Goal: Task Accomplishment & Management: Complete application form

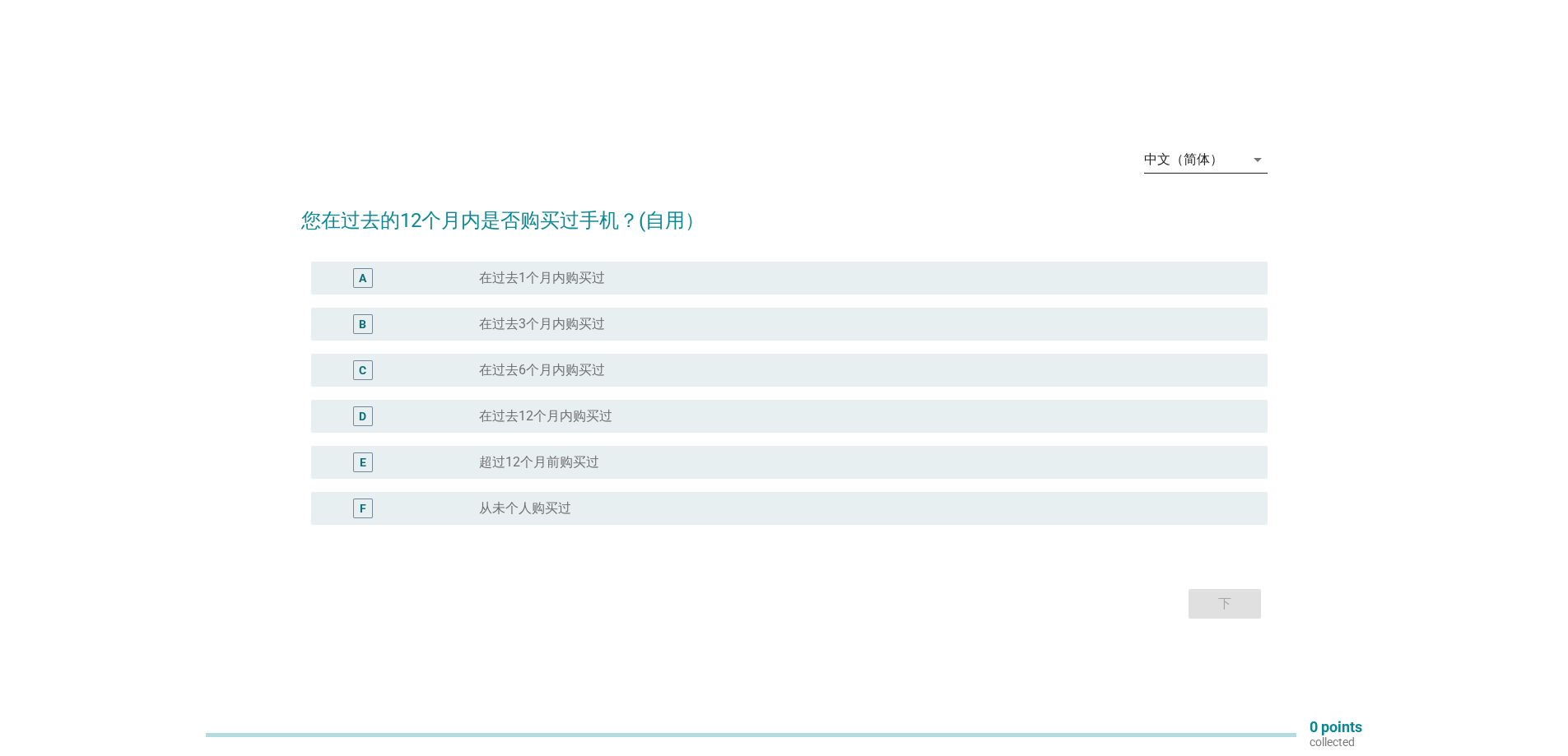
click at [1178, 166] on div "中文（简体）" at bounding box center [1183, 160] width 79 height 15
click at [1170, 212] on div "Bahasa Melayu" at bounding box center [1205, 212] width 97 height 20
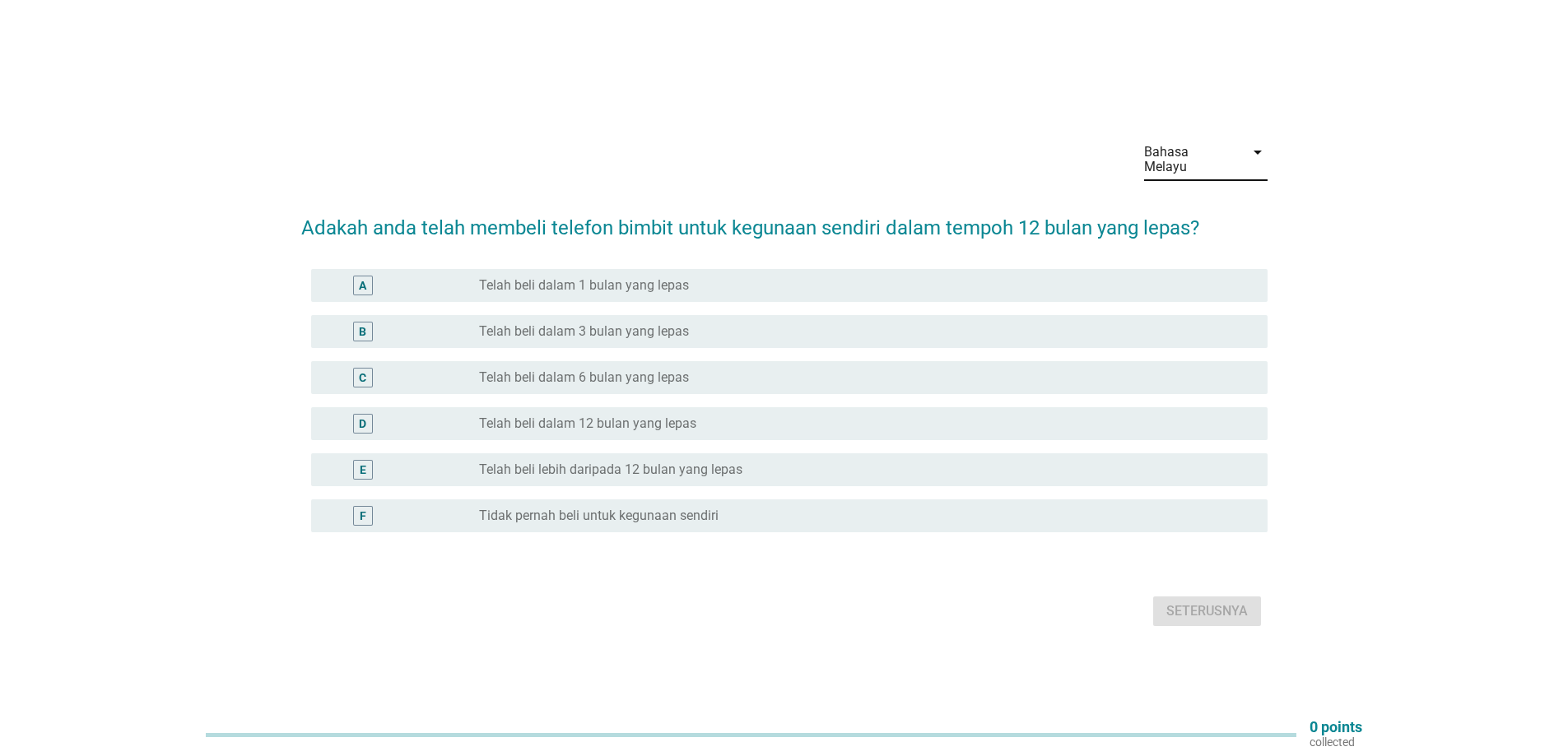
click at [928, 415] on div "radio_button_unchecked Telah beli dalam 12 bulan yang lepas" at bounding box center [859, 423] width 762 height 16
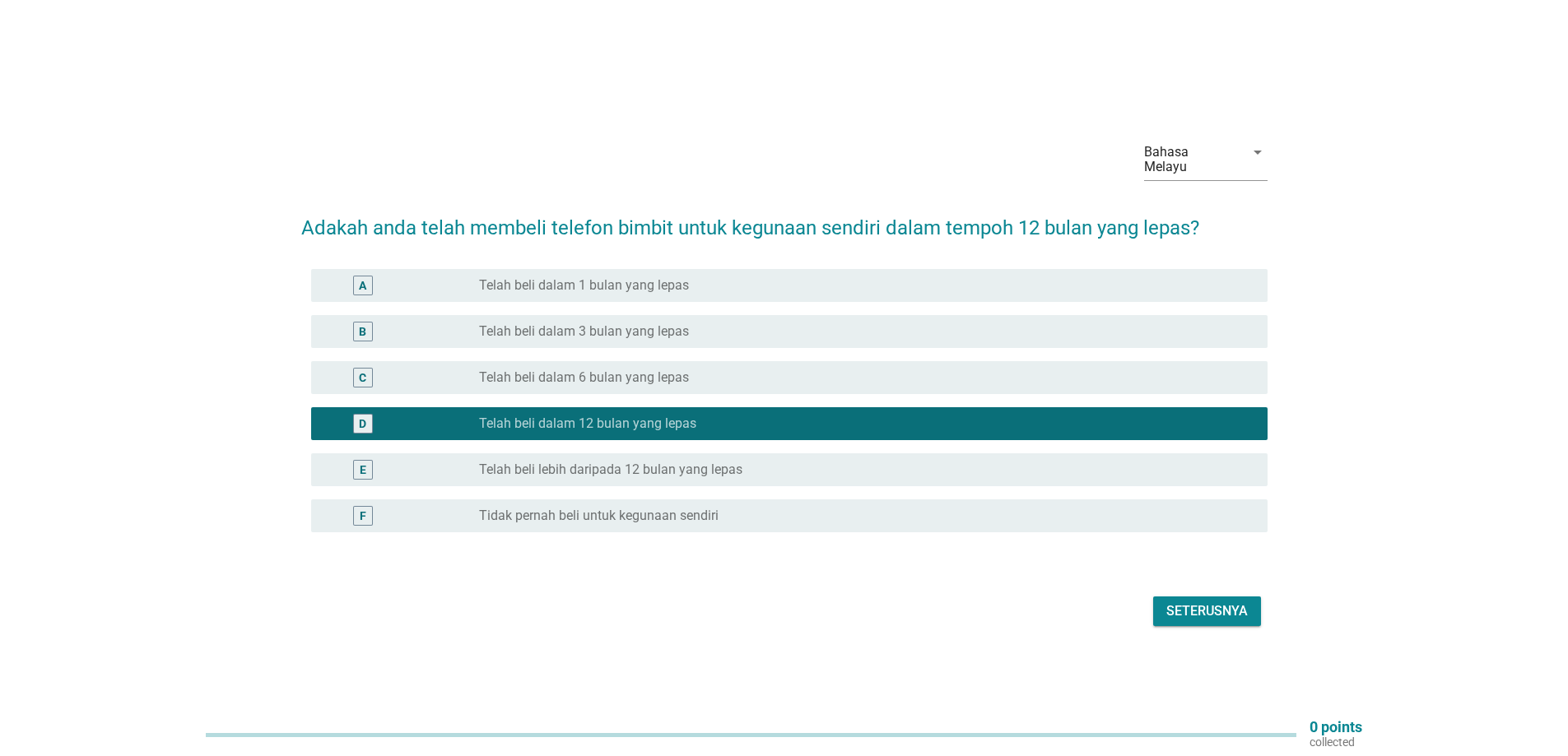
drag, startPoint x: 1217, startPoint y: 622, endPoint x: 1223, endPoint y: 611, distance: 12.5
click at [1217, 620] on div "Seterusnya" at bounding box center [784, 611] width 966 height 40
click at [1223, 611] on div "Seterusnya" at bounding box center [1207, 611] width 82 height 20
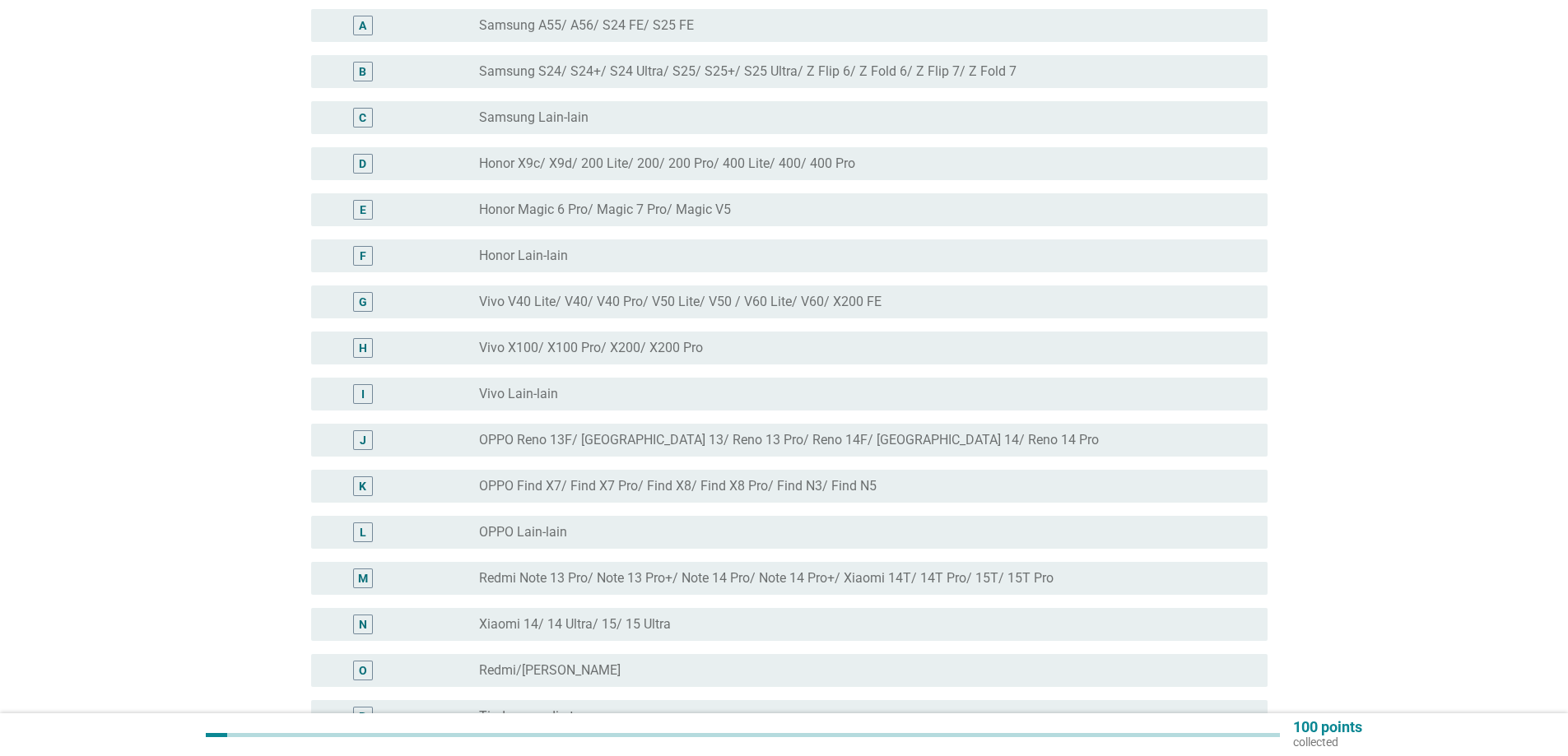
scroll to position [303, 0]
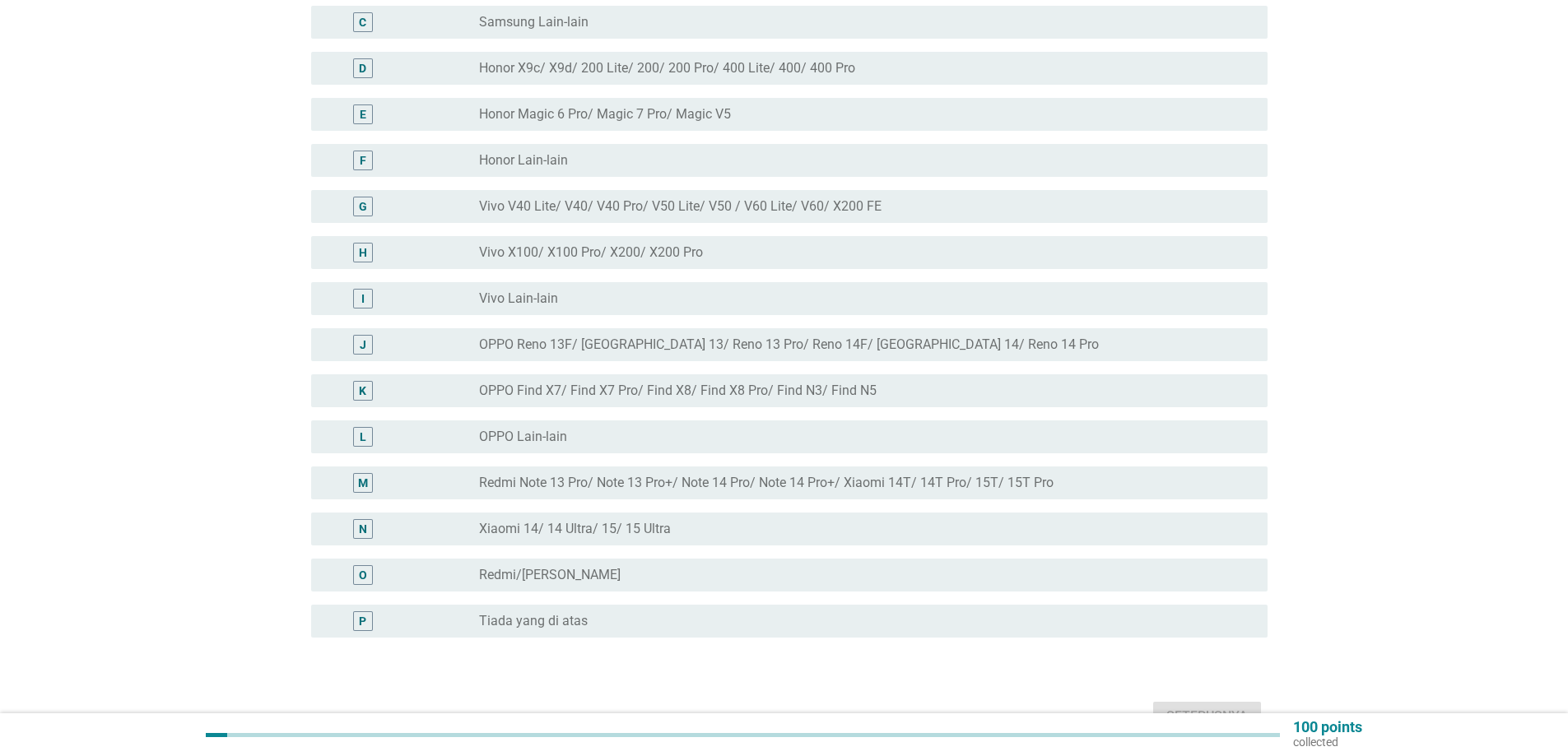
click at [570, 613] on label "Tiada yang di atas" at bounding box center [532, 621] width 108 height 16
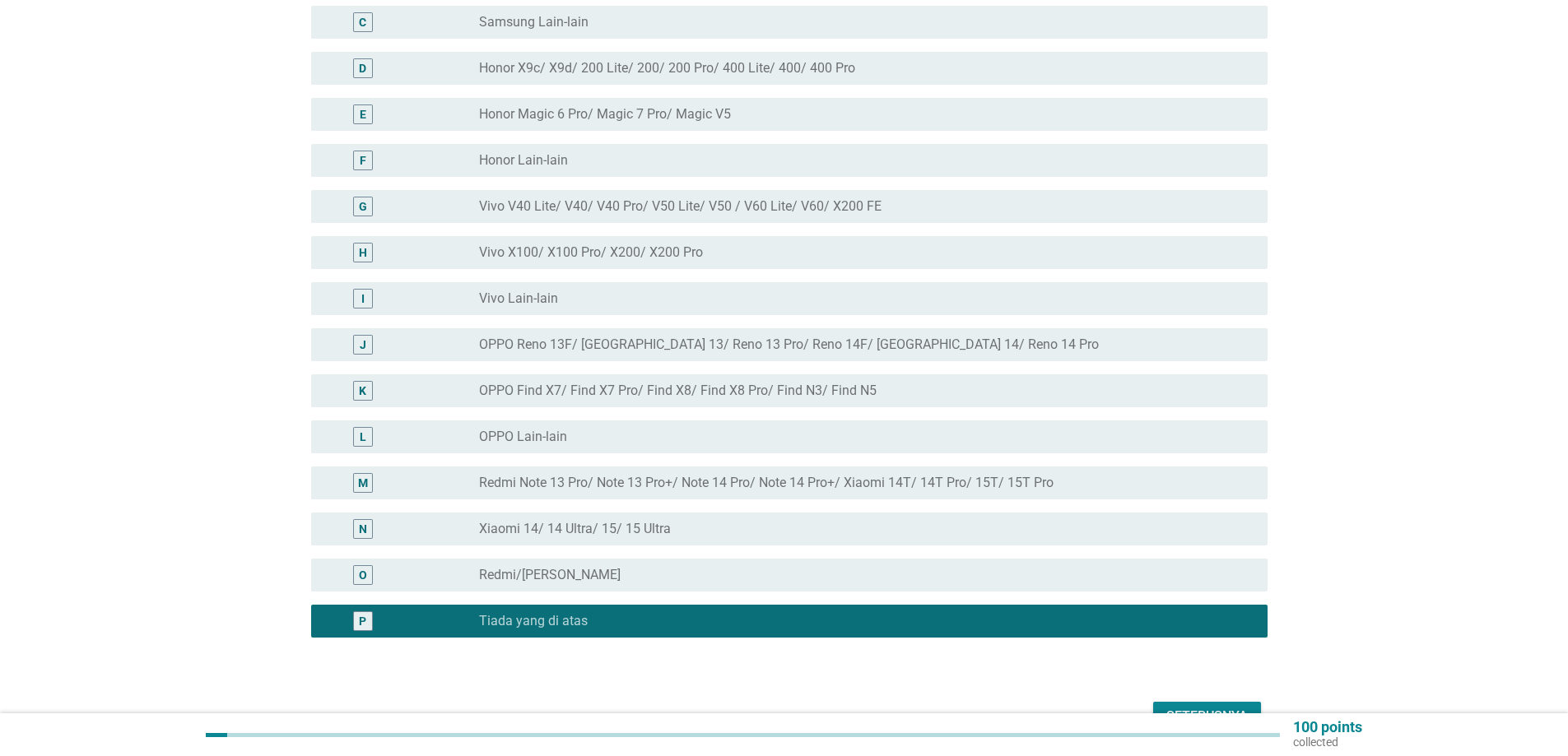
click at [1219, 702] on button "Seterusnya" at bounding box center [1207, 717] width 108 height 29
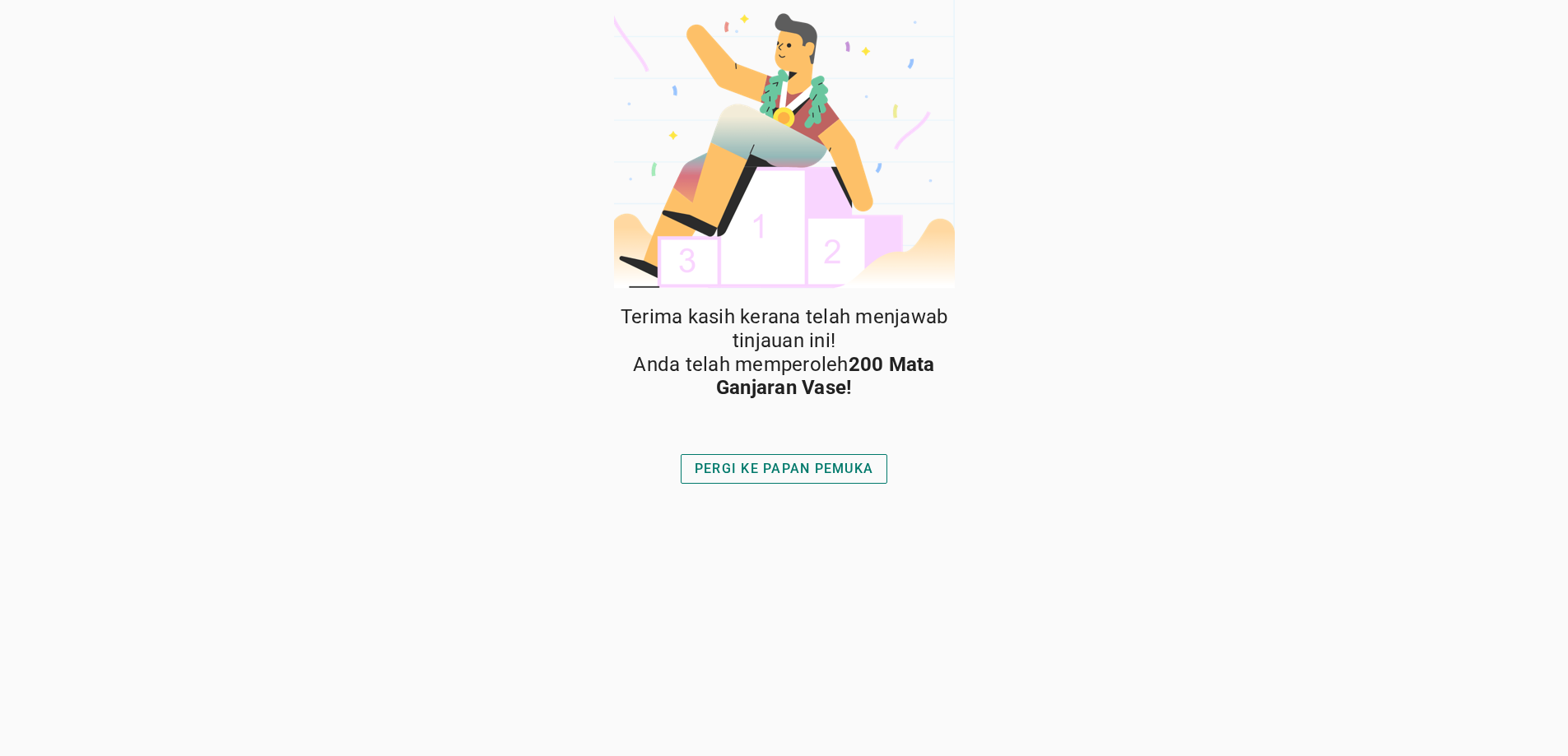
click at [783, 472] on div "PERGI KE PAPAN PEMUKA" at bounding box center [784, 469] width 179 height 20
